Goal: Task Accomplishment & Management: Complete application form

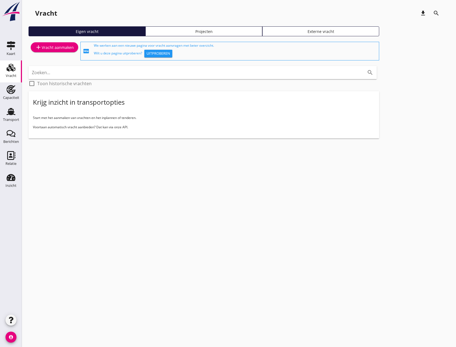
click at [58, 51] on link "add Vracht aanmaken" at bounding box center [54, 47] width 47 height 10
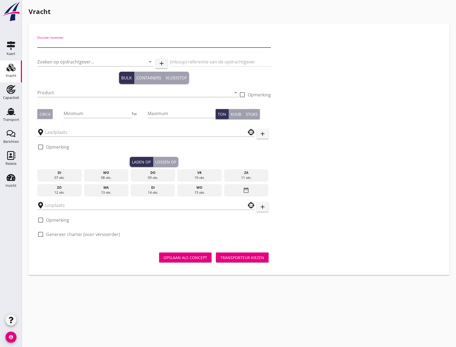
click at [78, 43] on input "Dossier nummer" at bounding box center [154, 43] width 234 height 9
type input "20250669"
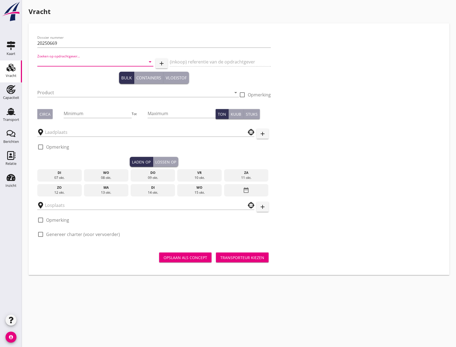
click at [76, 61] on input "Zoeken op opdrachtgever..." at bounding box center [87, 61] width 101 height 9
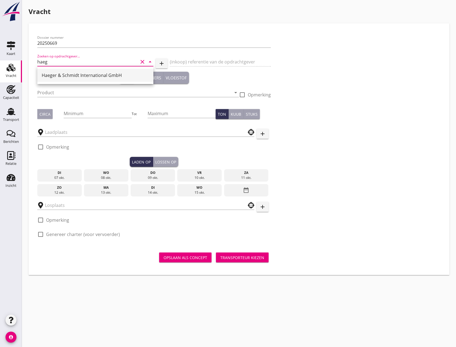
click at [91, 73] on div "Haeger & Schmidt International GmbH" at bounding box center [95, 75] width 107 height 7
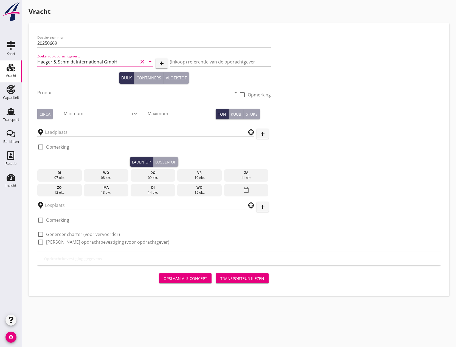
type input "Haeger & Schmidt International GmbH"
click at [85, 93] on input "Product" at bounding box center [134, 92] width 194 height 9
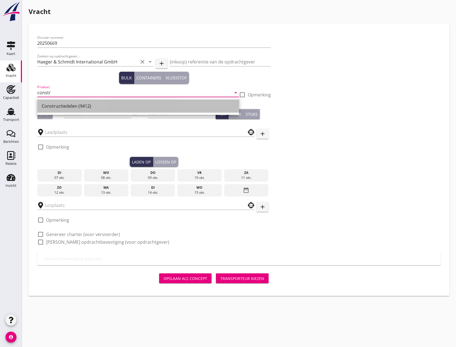
click at [79, 105] on div "Constructiedelen (9412)" at bounding box center [138, 106] width 193 height 7
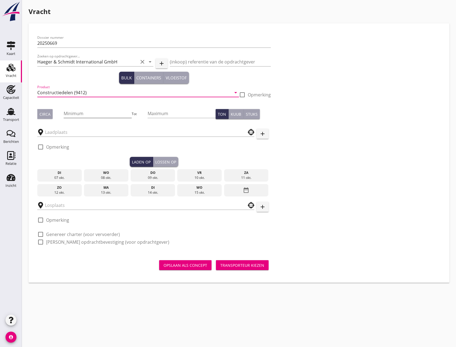
type input "Constructiedelen (9412)"
click at [91, 112] on input "Minimum" at bounding box center [98, 113] width 68 height 9
click at [41, 147] on div at bounding box center [40, 146] width 9 height 9
checkbox input "true"
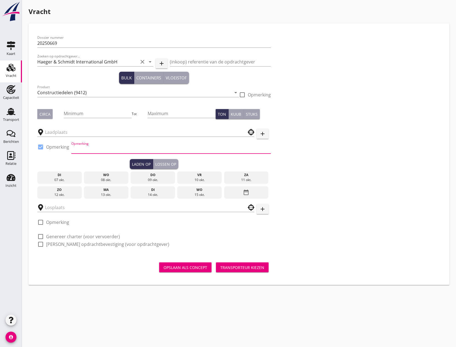
drag, startPoint x: 82, startPoint y: 150, endPoint x: 78, endPoint y: 147, distance: 5.2
click at [78, 147] on input "Opmerking" at bounding box center [171, 149] width 200 height 9
paste input "4x Generator je 8,60x3,30x3,22m je 106,5to. 4x Middle Part je 6,20x3,86x3,40m j…"
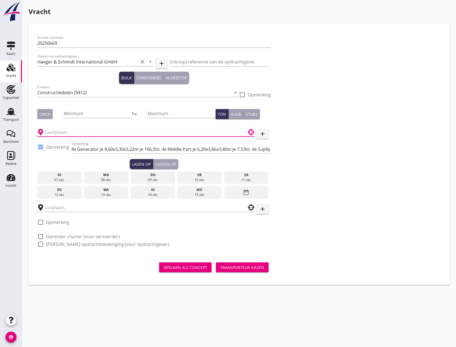
click at [77, 133] on input "text" at bounding box center [142, 132] width 194 height 9
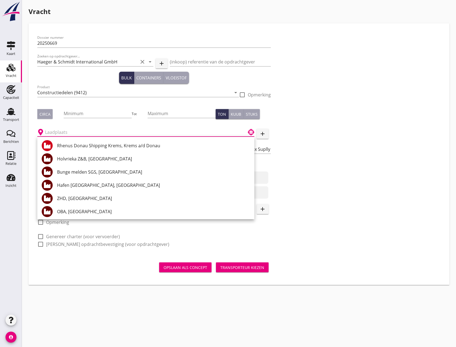
click at [297, 146] on div "Dossier nummer 20250669 Zoeken op opdrachtgever... Haeger & Schmidt Internation…" at bounding box center [239, 143] width 408 height 222
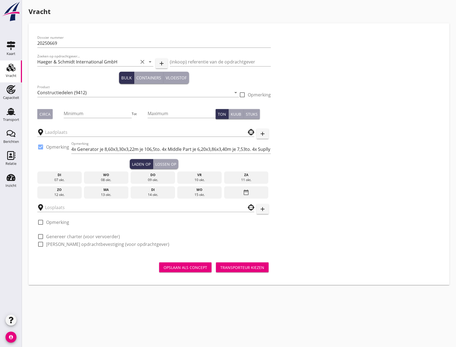
click at [275, 149] on div "Dossier nummer 20250669 Zoeken op opdrachtgever... Haeger & Schmidt Internation…" at bounding box center [239, 143] width 408 height 222
click at [270, 150] on input "4x Generator je 8,60x3,30x3,22m je 106,5to. 4x Middle Part je 6,20x3,86x3,40m j…" at bounding box center [171, 149] width 200 height 9
drag, startPoint x: 270, startPoint y: 150, endPoint x: 117, endPoint y: 152, distance: 152.9
click at [117, 152] on input "4x Generator je 8,60x3,30x3,22m je 106,5to. 4x Middle Part je 6,20x3,86x3,40m j…" at bounding box center [171, 149] width 200 height 9
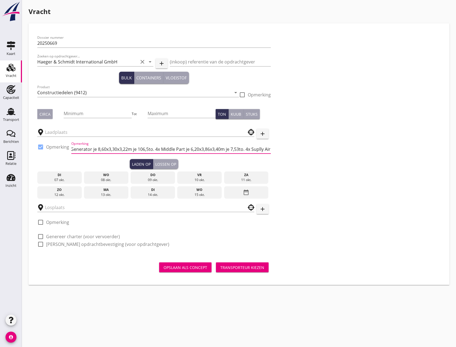
type input "4x Generator je Air Duct je 5,98x3,16x2,70m je 4,782to"
drag, startPoint x: 189, startPoint y: 150, endPoint x: 51, endPoint y: 144, distance: 138.8
click at [51, 144] on div "check_box Opmerking Opmerking 4x Generator je Air Duct je 5,98x3,16x2,70m je 4,…" at bounding box center [154, 149] width 234 height 19
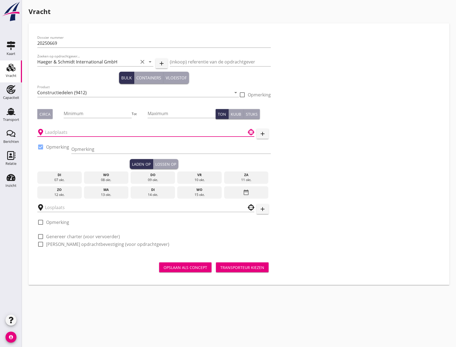
click at [56, 132] on input "text" at bounding box center [142, 132] width 194 height 9
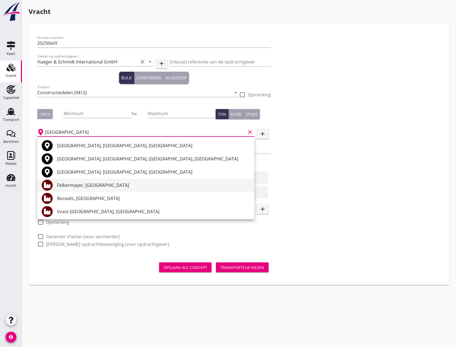
click at [67, 185] on div "Felbermayer, [GEOGRAPHIC_DATA]" at bounding box center [153, 185] width 193 height 7
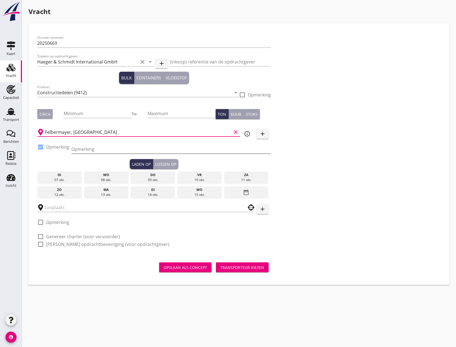
type input "Felbermayer, [GEOGRAPHIC_DATA]"
click at [86, 150] on input "Opmerking" at bounding box center [171, 149] width 200 height 9
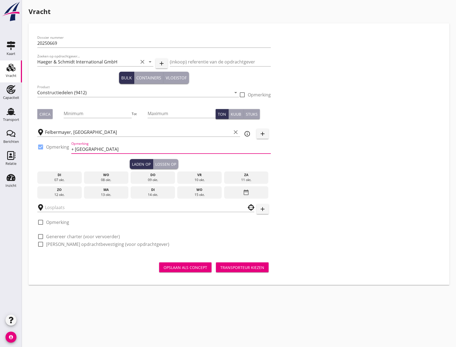
type input "+ [GEOGRAPHIC_DATA]"
click at [270, 175] on div "[DATE] [DATE] [DATE] [DATE] [DATE] [DATE] [DATE] [DATE] [DATE] date_range" at bounding box center [154, 184] width 234 height 30
click at [96, 114] on input "Minimum" at bounding box center [98, 113] width 68 height 9
type input "450"
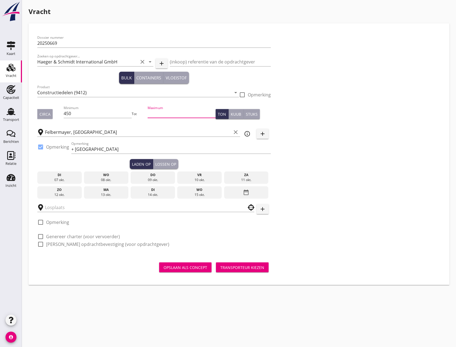
click at [157, 113] on input "Maximum" at bounding box center [182, 113] width 68 height 9
type input "650"
click at [241, 194] on div "date_range" at bounding box center [246, 192] width 44 height 13
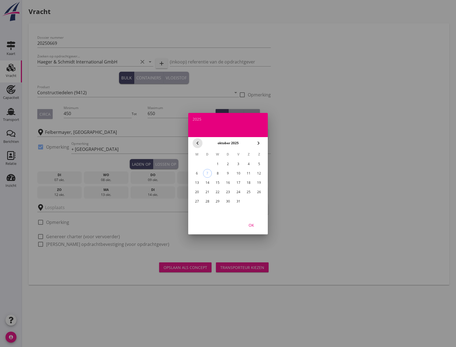
drag, startPoint x: 196, startPoint y: 143, endPoint x: 203, endPoint y: 147, distance: 8.0
click at [197, 143] on icon "chevron_left" at bounding box center [197, 143] width 7 height 7
click at [228, 191] on div "25" at bounding box center [228, 192] width 9 height 9
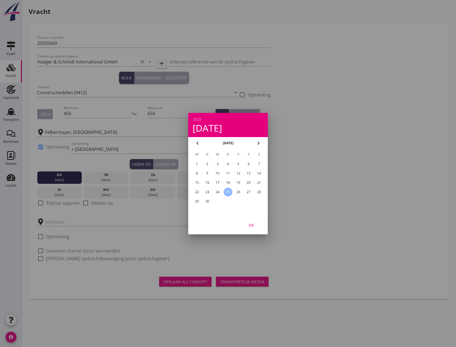
click at [257, 225] on div "OK" at bounding box center [251, 225] width 15 height 6
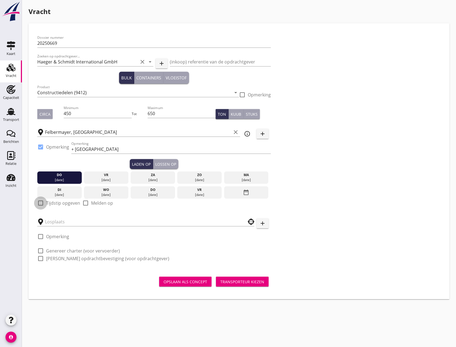
click at [41, 204] on div at bounding box center [40, 202] width 9 height 9
checkbox input "true"
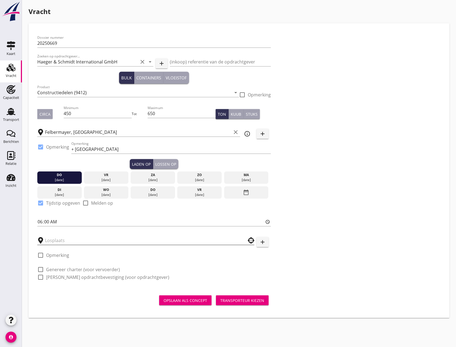
click at [76, 238] on input "text" at bounding box center [142, 240] width 194 height 9
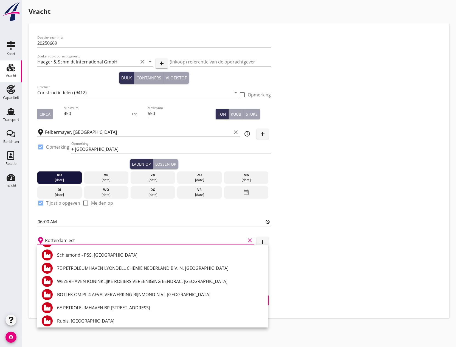
scroll to position [1925, 0]
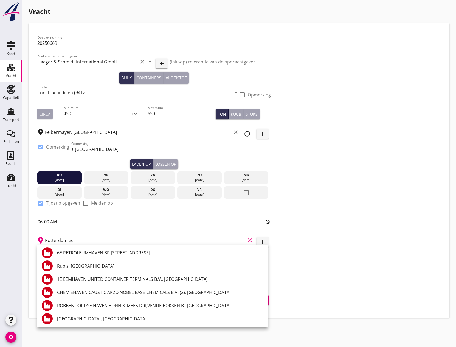
click at [83, 239] on input "Rotterdam ect" at bounding box center [145, 240] width 201 height 9
type input "R"
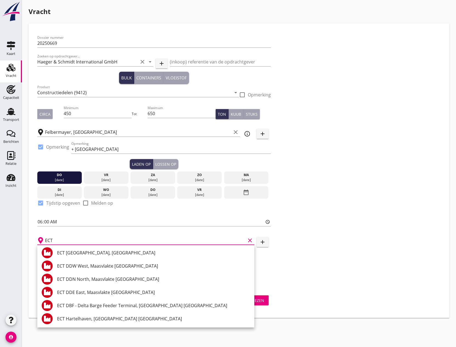
scroll to position [410, 0]
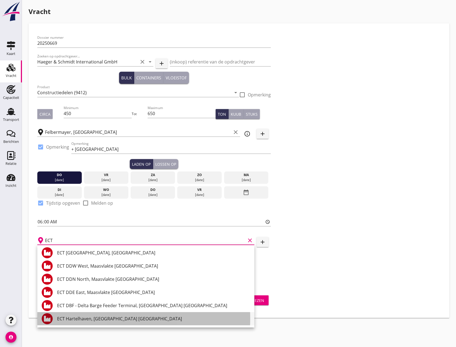
click at [105, 316] on div "ECT Hartelhaven, [GEOGRAPHIC_DATA] [GEOGRAPHIC_DATA]" at bounding box center [153, 318] width 193 height 7
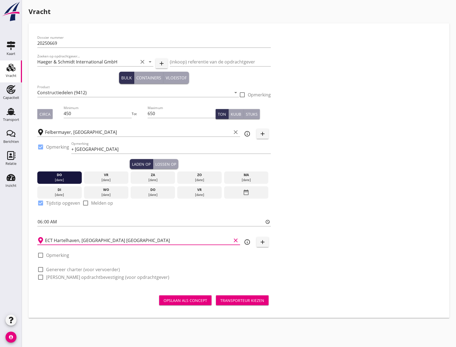
type input "ECT Hartelhaven, [GEOGRAPHIC_DATA] [GEOGRAPHIC_DATA]"
click at [41, 255] on div at bounding box center [40, 254] width 9 height 9
checkbox input "true"
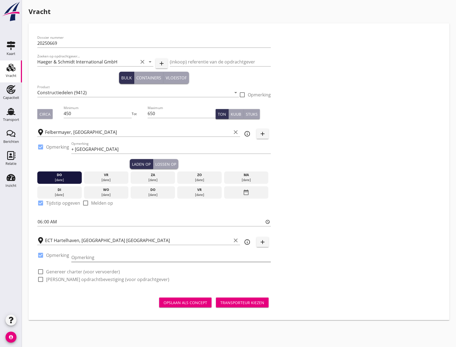
click at [73, 257] on input "Opmerking" at bounding box center [171, 257] width 200 height 9
type input "+ Kai 468 [GEOGRAPHIC_DATA]"
drag, startPoint x: 42, startPoint y: 271, endPoint x: 41, endPoint y: 277, distance: 6.1
click at [42, 271] on div at bounding box center [40, 271] width 9 height 9
checkbox input "true"
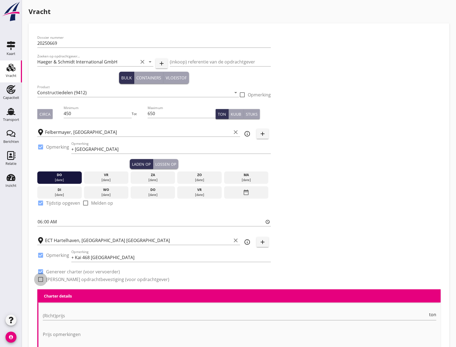
drag, startPoint x: 40, startPoint y: 279, endPoint x: 210, endPoint y: 290, distance: 170.0
click at [42, 282] on div at bounding box center [40, 279] width 9 height 9
checkbox input "true"
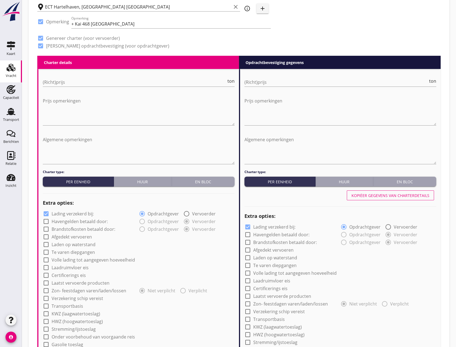
scroll to position [247, 0]
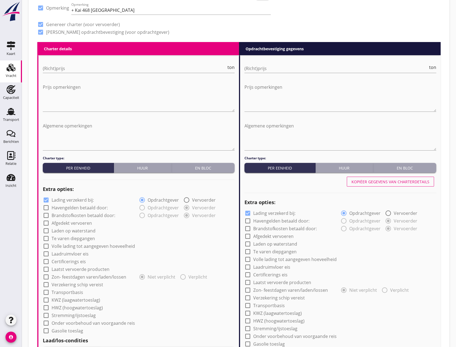
click at [215, 172] on button "En bloc" at bounding box center [203, 168] width 63 height 10
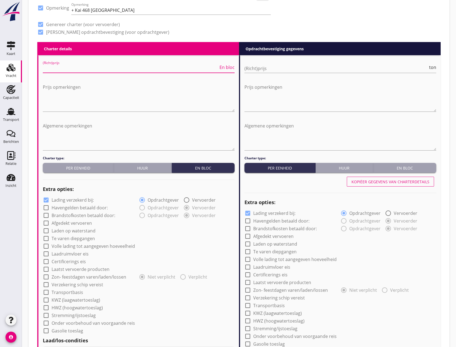
click at [80, 71] on input "(Richt)prijs" at bounding box center [131, 68] width 176 height 9
click at [131, 166] on div "Huur" at bounding box center [142, 168] width 53 height 6
radio input "true"
radio input "false"
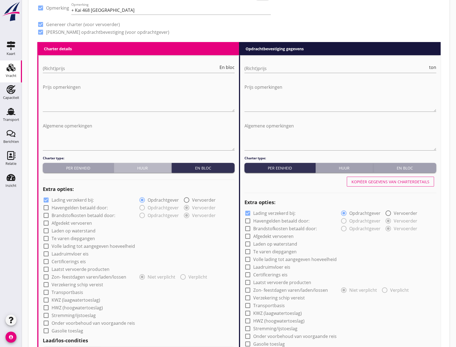
radio input "true"
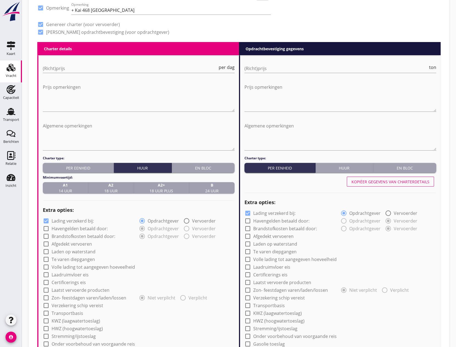
click at [68, 186] on strong "A1" at bounding box center [65, 185] width 13 height 6
click at [74, 65] on input "(Richt)prijs" at bounding box center [130, 68] width 175 height 9
type input "1800"
click at [61, 137] on textarea "Algemene opmerkingen" at bounding box center [139, 135] width 192 height 29
click at [45, 124] on textarea "Algemene opmerkingen" at bounding box center [139, 135] width 192 height 29
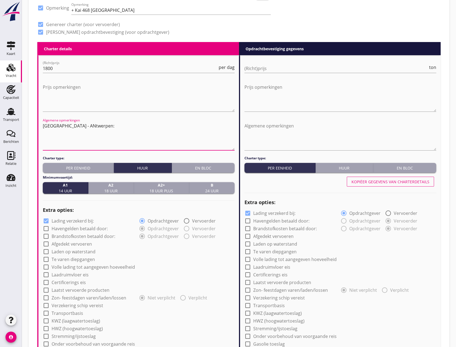
click at [60, 127] on textarea "[GEOGRAPHIC_DATA] - ANtwerpen:" at bounding box center [139, 135] width 192 height 29
click at [45, 132] on textarea "[GEOGRAPHIC_DATA] - [GEOGRAPHIC_DATA]:" at bounding box center [139, 135] width 192 height 29
paste textarea "4x Generator je 8,60x3,30x3,22m je 106,5to. 4x Middle Part je 6,20x3,86x3,40m j…"
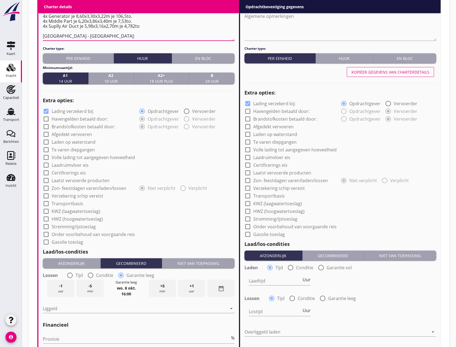
scroll to position [357, 0]
click at [46, 36] on textarea "[GEOGRAPHIC_DATA] - [GEOGRAPHIC_DATA]: 4x Generator je 8,60x3,30x3,22m je 106,5…" at bounding box center [139, 26] width 192 height 29
paste textarea "1623 x 457 x 462 cm 100.000,00kg"
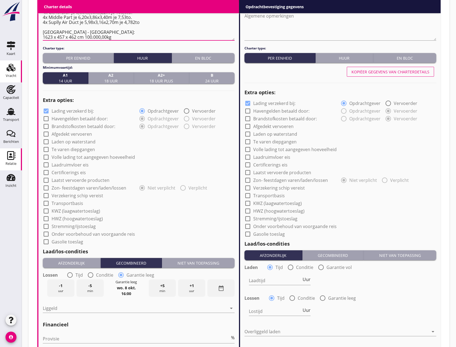
type textarea "[GEOGRAPHIC_DATA] - [GEOGRAPHIC_DATA]: 4x Generator je 8,60x3,30x3,22m je 106,5…"
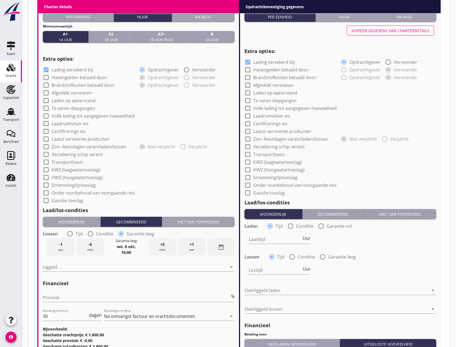
scroll to position [412, 0]
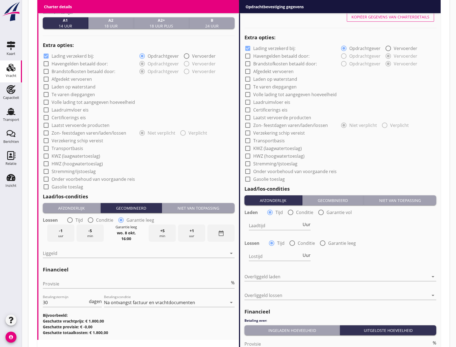
click at [48, 64] on div at bounding box center [45, 63] width 9 height 9
checkbox input "true"
click at [47, 71] on div at bounding box center [45, 71] width 9 height 9
checkbox input "true"
click at [46, 79] on div at bounding box center [45, 78] width 9 height 9
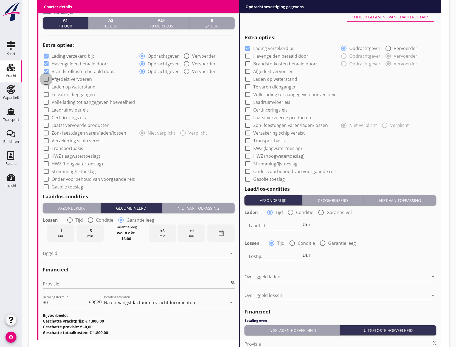
checkbox input "true"
click at [46, 86] on div at bounding box center [45, 86] width 9 height 9
checkbox input "true"
click at [44, 93] on div at bounding box center [45, 94] width 9 height 9
checkbox input "true"
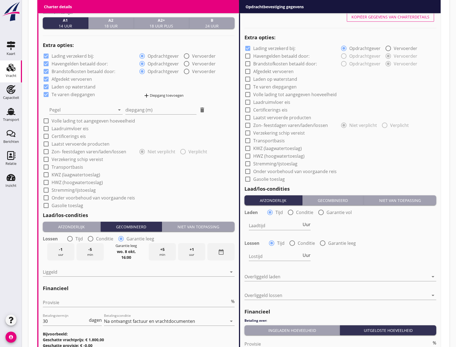
click at [171, 95] on div "add Diepgang toevoegen" at bounding box center [163, 95] width 40 height 7
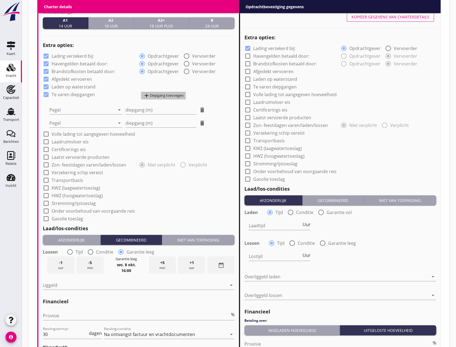
click at [171, 95] on div "add Diepgang toevoegen" at bounding box center [163, 95] width 40 height 7
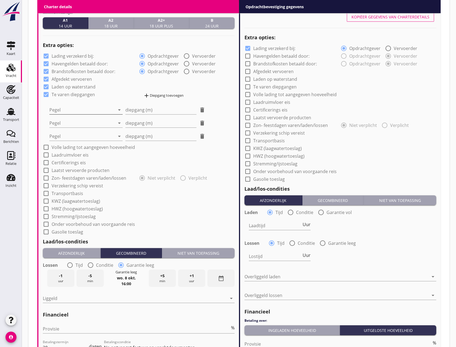
click at [77, 110] on div at bounding box center [82, 109] width 66 height 9
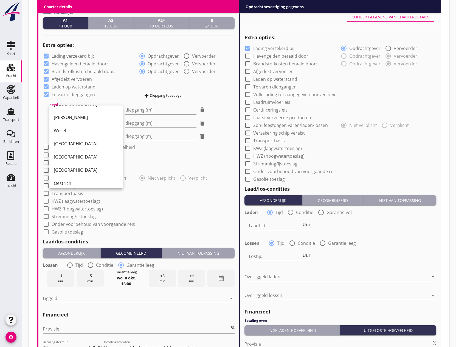
scroll to position [110, 0]
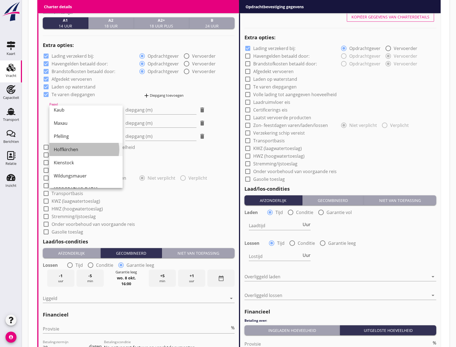
click at [71, 149] on div "Hoffkirchen" at bounding box center [86, 149] width 65 height 7
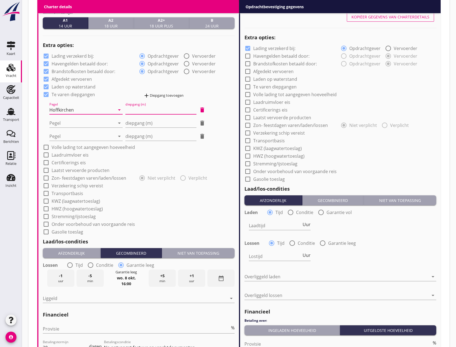
click at [146, 106] on input "diepgang (m)" at bounding box center [160, 109] width 71 height 9
type input "-0"
type input "-0.40"
click at [73, 119] on div at bounding box center [82, 123] width 66 height 9
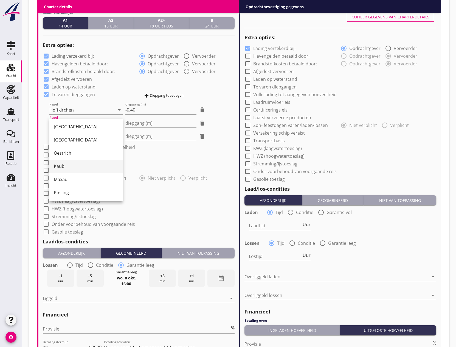
scroll to position [82, 0]
click at [77, 175] on div "Pfelling" at bounding box center [86, 177] width 65 height 7
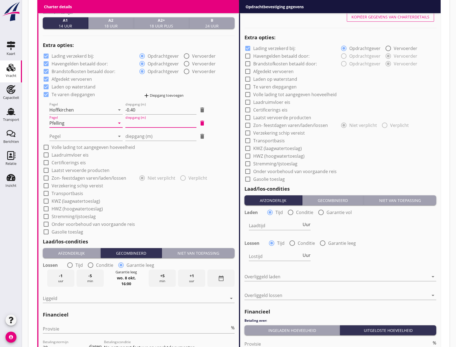
click at [137, 122] on input "diepgang (m)" at bounding box center [160, 123] width 71 height 9
type input "-1"
type input "-1.20"
click at [89, 140] on div at bounding box center [82, 136] width 66 height 9
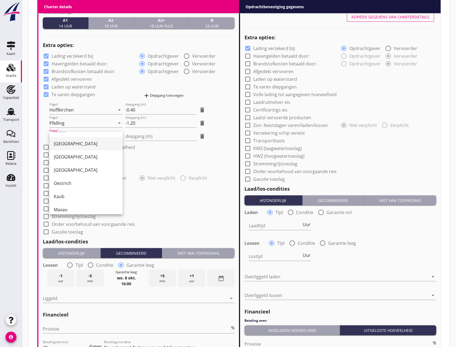
scroll to position [55, 0]
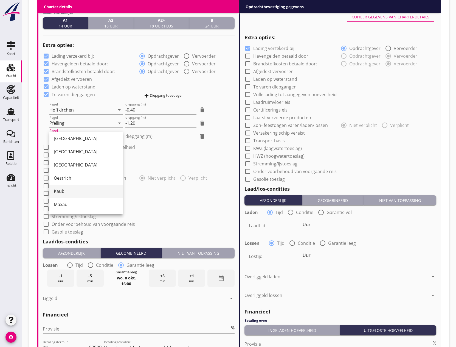
click at [72, 187] on div "Kaub" at bounding box center [86, 191] width 65 height 13
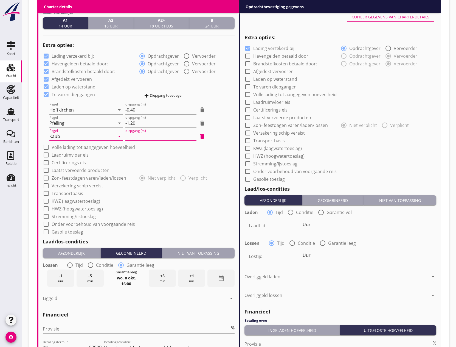
click at [139, 141] on div "diepgang (m)" at bounding box center [160, 136] width 71 height 9
type input "1"
click at [46, 147] on div at bounding box center [45, 146] width 9 height 9
checkbox input "true"
click at [47, 154] on div at bounding box center [45, 154] width 9 height 9
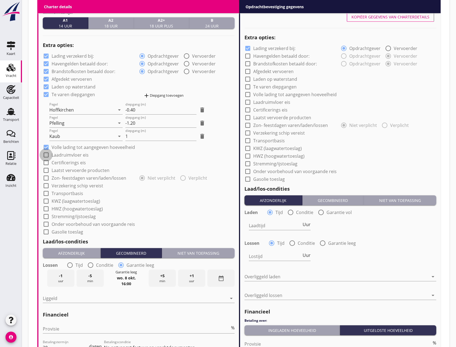
checkbox input "true"
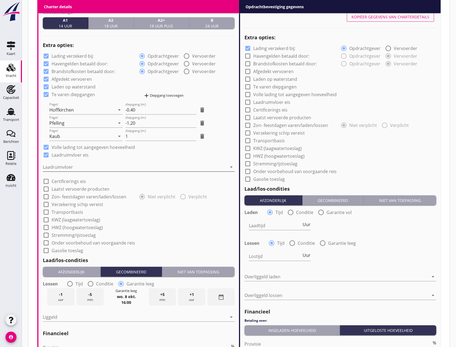
click at [51, 166] on div at bounding box center [135, 167] width 184 height 9
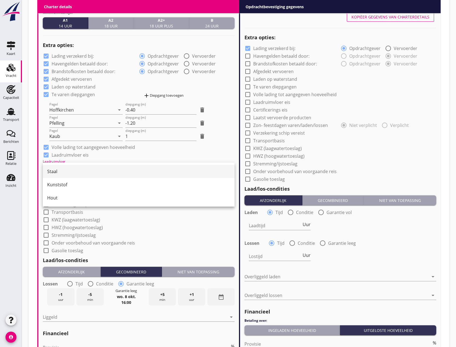
click at [53, 169] on div "Staal" at bounding box center [138, 171] width 183 height 7
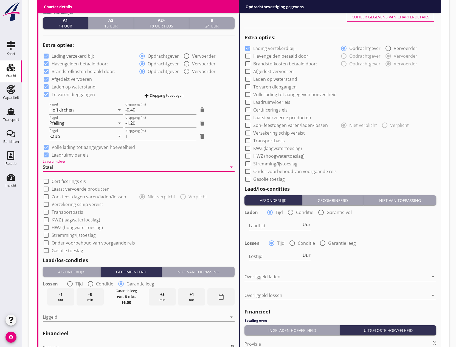
click at [46, 195] on div at bounding box center [45, 196] width 9 height 9
checkbox input "true"
click at [181, 198] on div at bounding box center [182, 196] width 9 height 9
radio input "false"
radio input "true"
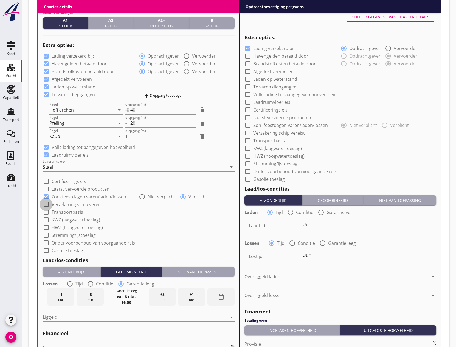
click at [48, 204] on div at bounding box center [45, 204] width 9 height 9
checkbox input "true"
click at [49, 213] on div at bounding box center [45, 211] width 9 height 9
checkbox input "true"
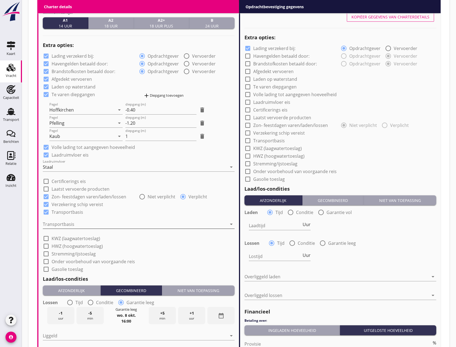
click at [61, 223] on div at bounding box center [135, 224] width 184 height 9
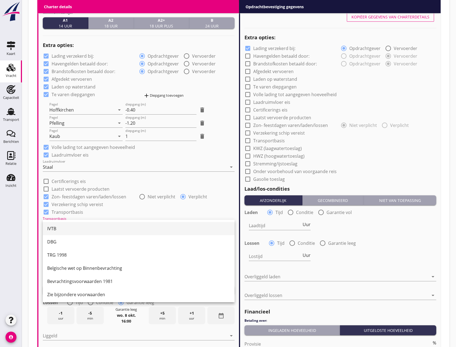
click at [64, 228] on div "IVTB" at bounding box center [138, 228] width 183 height 7
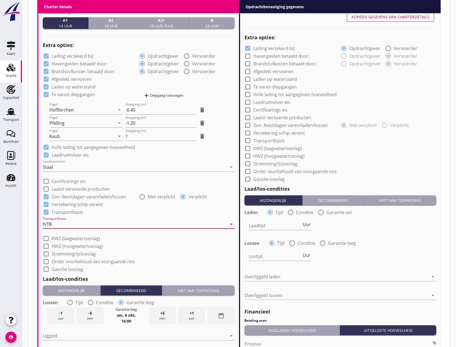
click at [60, 223] on div "IVTB" at bounding box center [135, 224] width 184 height 9
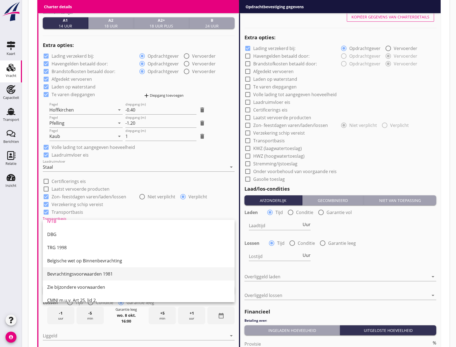
scroll to position [14, 0]
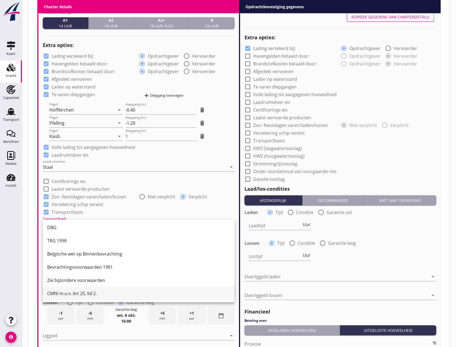
click at [88, 289] on div "CMNI m.u.v. Art 25, lid 2." at bounding box center [138, 293] width 183 height 13
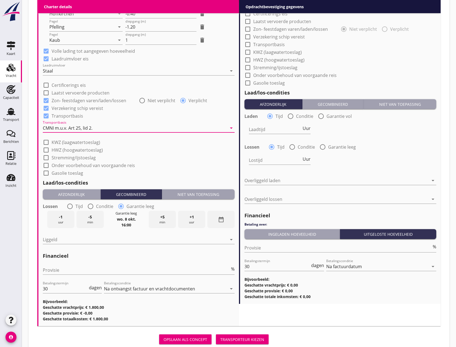
scroll to position [522, 0]
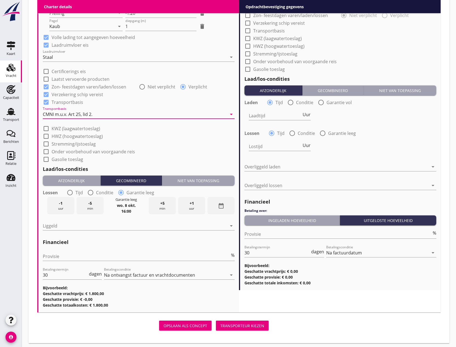
click at [204, 183] on div "Niet van toepassing" at bounding box center [198, 181] width 68 height 6
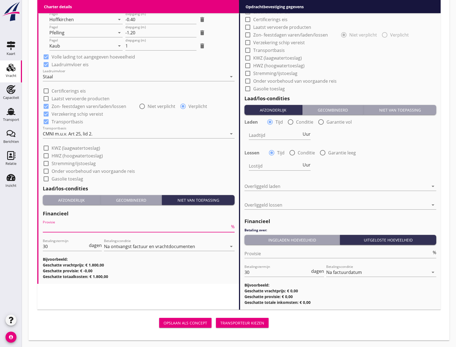
click at [47, 229] on input "Provisie" at bounding box center [136, 227] width 187 height 9
type input "0"
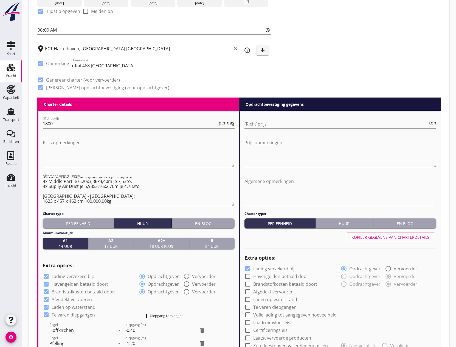
scroll to position [173, 0]
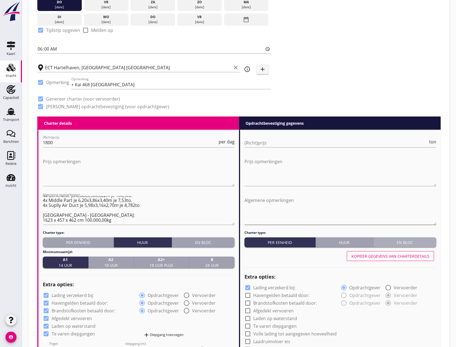
drag, startPoint x: 390, startPoint y: 242, endPoint x: 366, endPoint y: 211, distance: 39.3
click at [390, 242] on div "En bloc" at bounding box center [405, 242] width 58 height 6
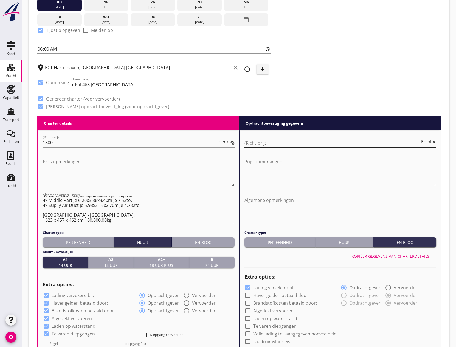
click at [290, 145] on input "(Richt)prijs" at bounding box center [333, 142] width 176 height 9
click at [287, 143] on input "(Richt)prijs" at bounding box center [333, 142] width 176 height 9
type input "37"
type input "37.500"
click at [257, 166] on textarea "Prijs opmerkingen" at bounding box center [341, 171] width 192 height 29
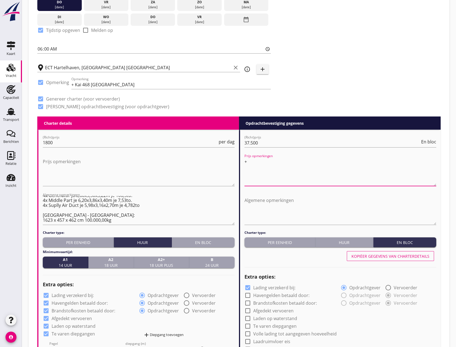
click at [253, 164] on textarea "+" at bounding box center [341, 171] width 192 height 29
type textarea "+16500 [PERSON_NAME]"
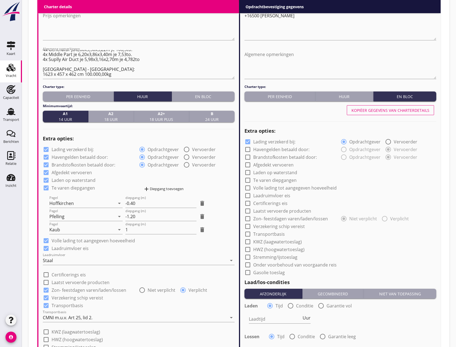
scroll to position [337, 0]
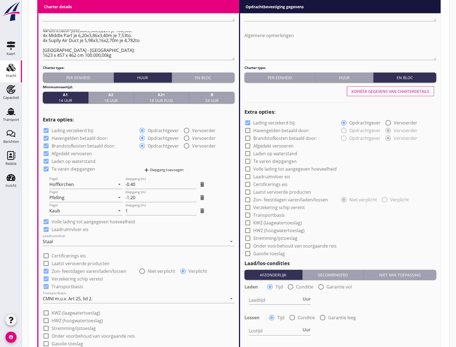
click at [395, 90] on div "Kopiëer gegevens van charterdetails" at bounding box center [391, 91] width 78 height 6
checkbox input "true"
radio input "true"
checkbox input "true"
radio input "true"
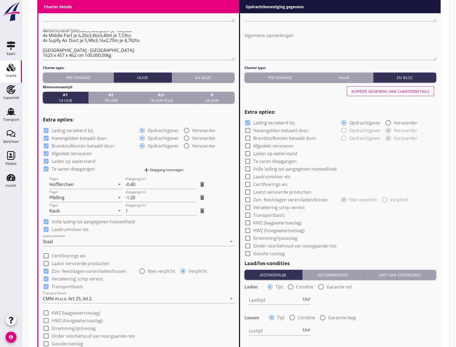
checkbox input "true"
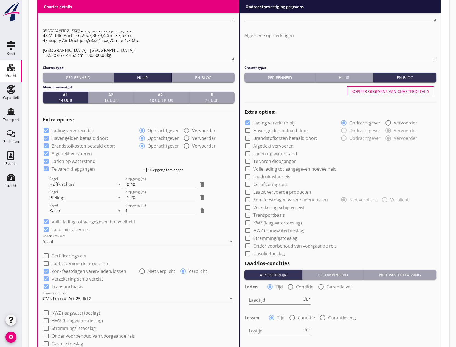
checkbox input "true"
radio input "false"
radio input "true"
checkbox input "true"
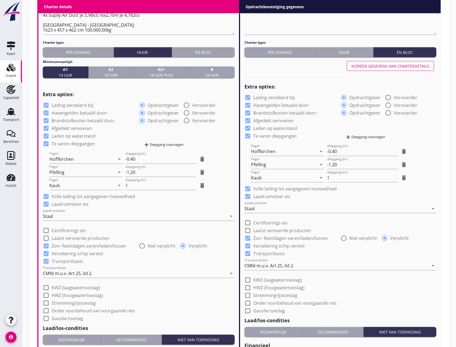
scroll to position [475, 0]
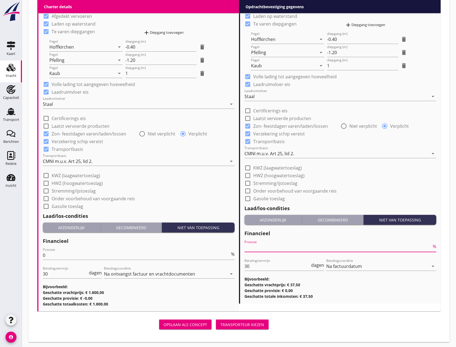
click at [272, 246] on input "Provisie" at bounding box center [338, 247] width 187 height 9
type input "0"
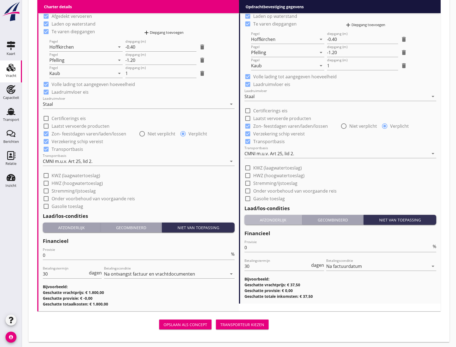
click at [272, 217] on div "Afzonderlijk" at bounding box center [273, 220] width 53 height 6
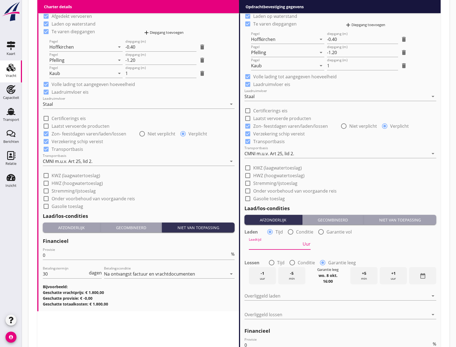
click at [260, 244] on input "Laadtijd" at bounding box center [275, 245] width 53 height 9
type input "24"
click at [272, 261] on div at bounding box center [271, 262] width 9 height 9
radio input "true"
click at [267, 273] on input "Lostijd" at bounding box center [275, 275] width 53 height 9
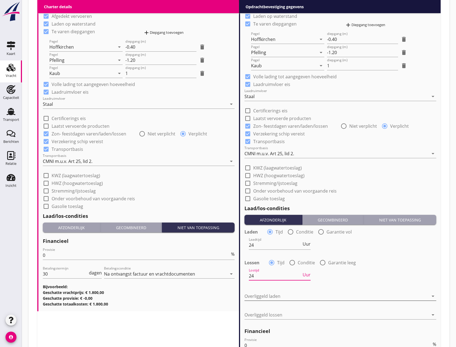
type input "24"
click at [259, 297] on div at bounding box center [337, 296] width 184 height 9
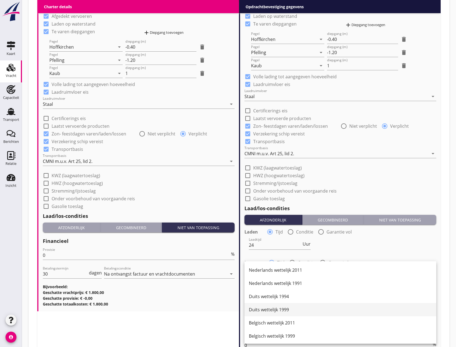
click at [265, 312] on div "Duits wettelijk 1999" at bounding box center [340, 309] width 183 height 7
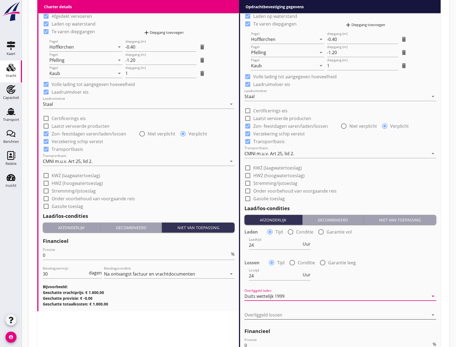
click at [266, 312] on div at bounding box center [337, 314] width 184 height 9
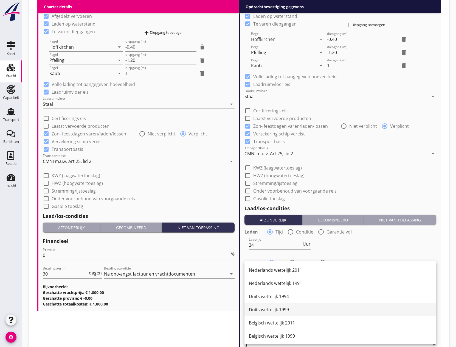
click at [266, 306] on div "Duits wettelijk 1999" at bounding box center [340, 309] width 183 height 13
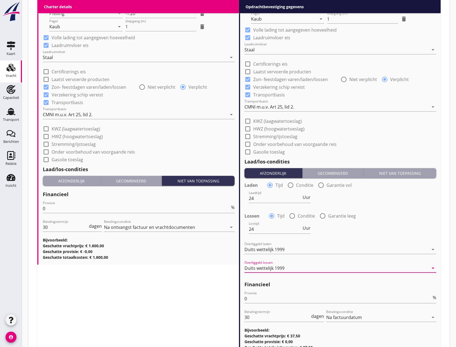
scroll to position [530, 0]
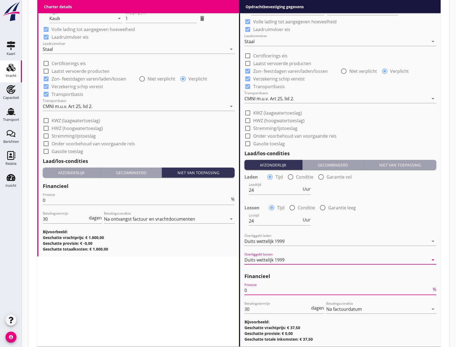
click at [272, 291] on input "0" at bounding box center [338, 290] width 187 height 9
type input "2"
type input "0"
click at [248, 128] on div at bounding box center [247, 128] width 9 height 9
checkbox input "true"
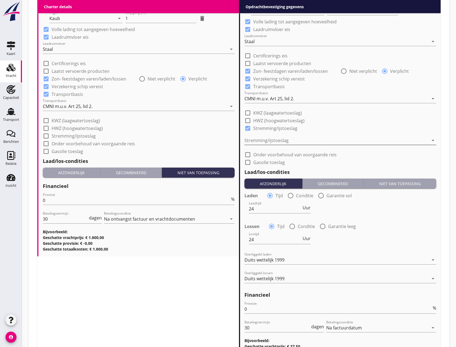
click at [268, 141] on div at bounding box center [337, 140] width 184 height 9
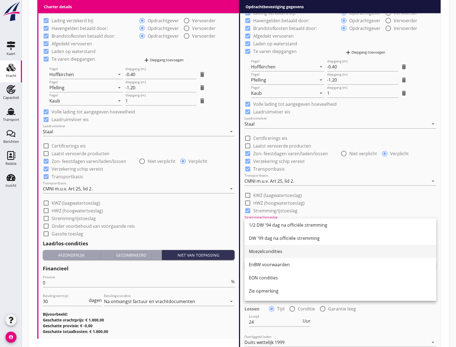
scroll to position [67, 0]
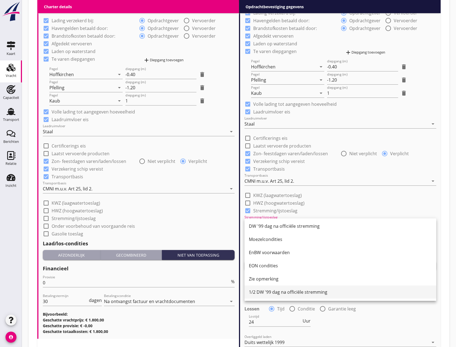
click at [294, 289] on div "1/2 DW '99 dag na officiële stremming" at bounding box center [340, 292] width 183 height 7
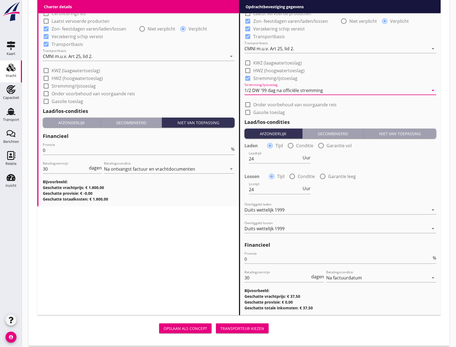
scroll to position [585, 0]
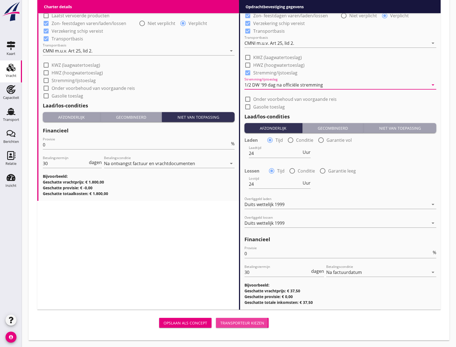
click at [242, 322] on div "Transporteur kiezen" at bounding box center [242, 323] width 44 height 6
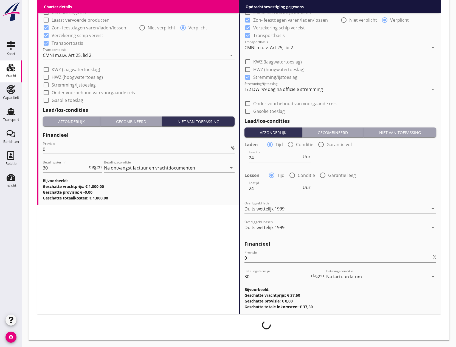
scroll to position [581, 0]
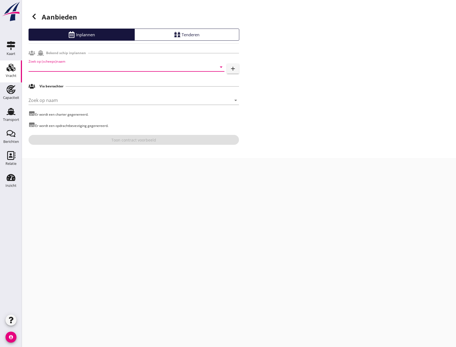
click at [94, 68] on input "Zoek op (scheeps)naam" at bounding box center [119, 67] width 181 height 9
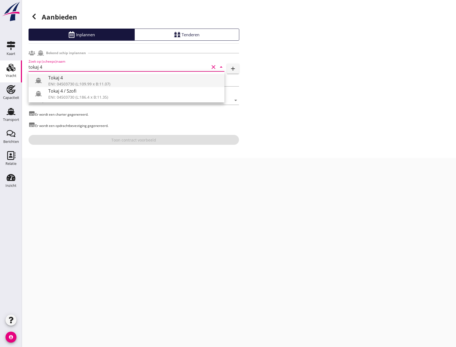
click at [83, 80] on div "Tokaj 4" at bounding box center [134, 77] width 172 height 7
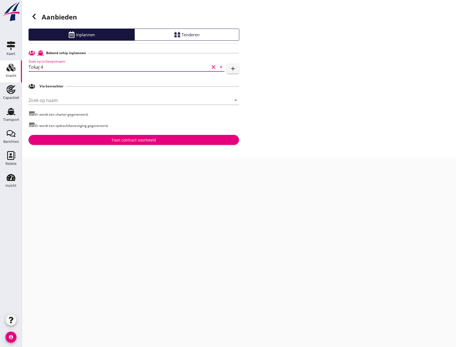
type input "Tokaj 4"
click at [156, 142] on div "Toon contract voorbeeld" at bounding box center [133, 140] width 45 height 6
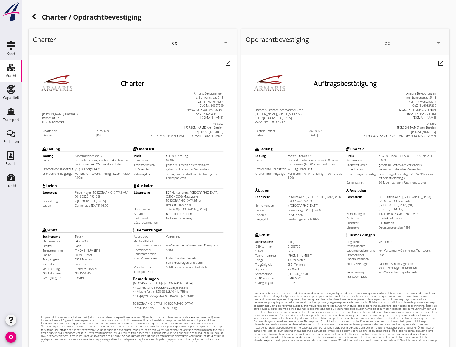
click at [440, 41] on icon "arrow_drop_down" at bounding box center [438, 43] width 7 height 7
click at [406, 42] on div "nl" at bounding box center [413, 41] width 55 height 7
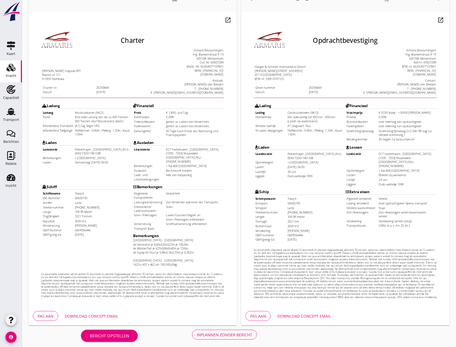
scroll to position [46, 0]
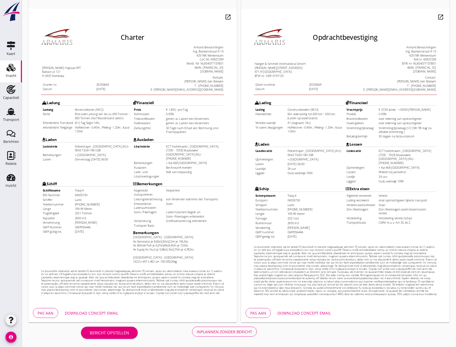
click at [227, 332] on div "Inplannen zonder bericht" at bounding box center [224, 332] width 55 height 6
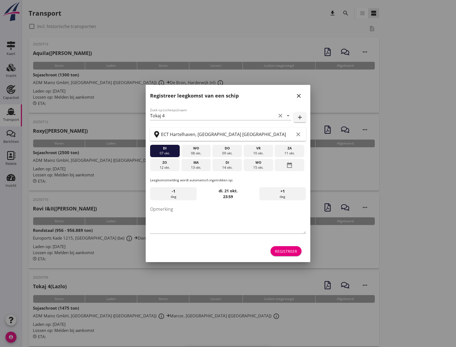
click at [299, 97] on icon "close" at bounding box center [299, 96] width 7 height 7
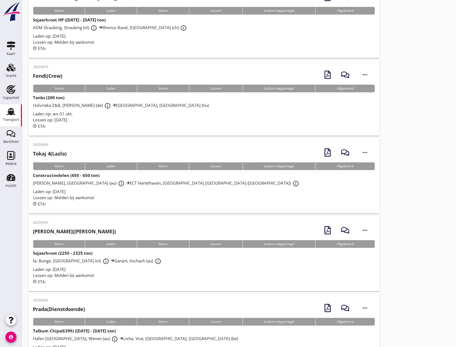
scroll to position [2717, 0]
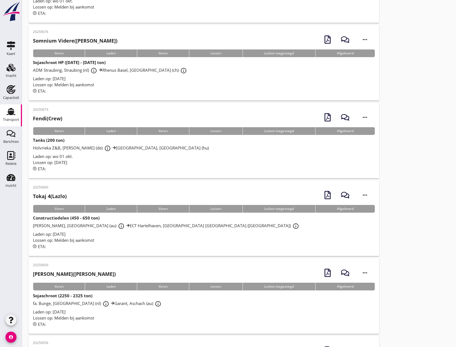
click at [125, 214] on div "20250669 Tokaj 4 (Lazlo) more_horiz Varen Laden Varen Lossen Losbon toegevoegd …" at bounding box center [204, 218] width 351 height 76
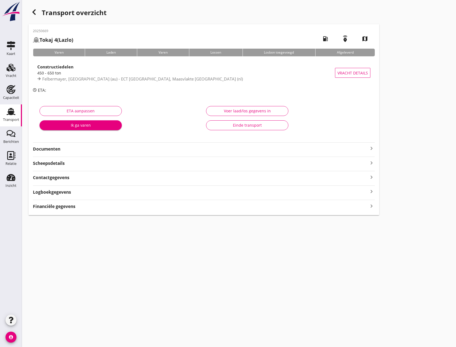
click at [372, 150] on icon "keyboard_arrow_right" at bounding box center [371, 148] width 7 height 7
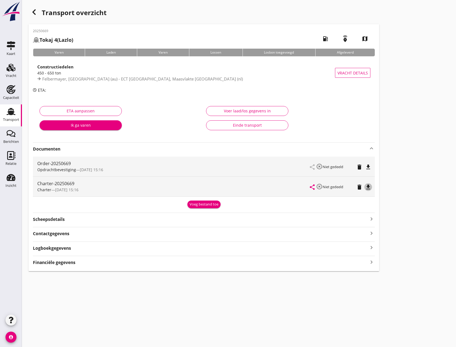
click at [368, 187] on icon "file_download" at bounding box center [368, 187] width 7 height 7
click at [7, 69] on use at bounding box center [11, 68] width 9 height 8
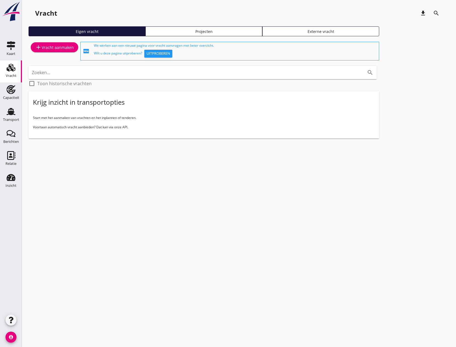
click at [7, 70] on use at bounding box center [11, 68] width 9 height 8
click at [7, 119] on div "Transport" at bounding box center [11, 120] width 16 height 4
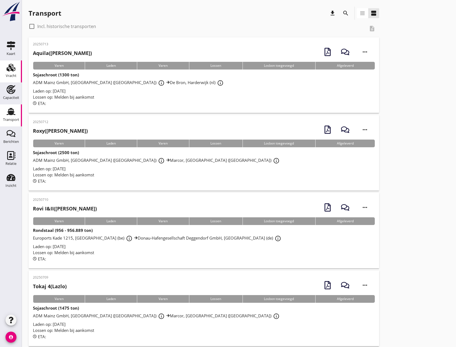
click at [15, 72] on div "Vracht" at bounding box center [11, 76] width 11 height 8
